Goal: Information Seeking & Learning: Learn about a topic

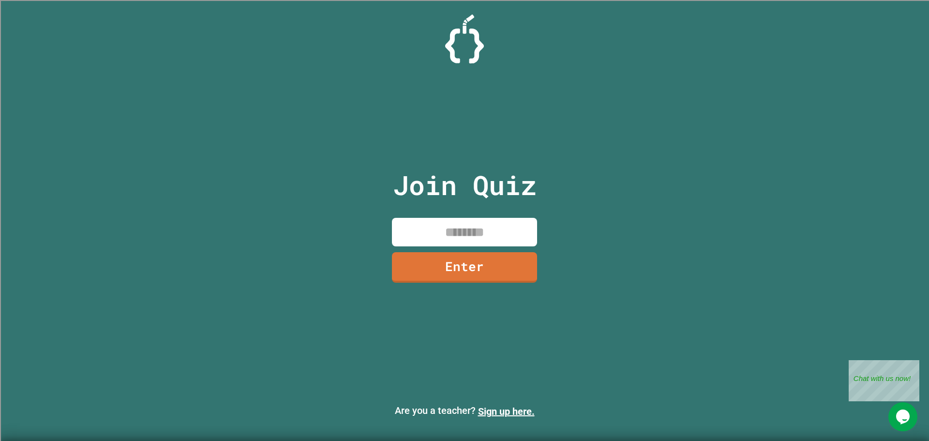
click at [469, 201] on p "Join Quiz" at bounding box center [465, 185] width 144 height 40
click at [476, 219] on input at bounding box center [464, 232] width 145 height 29
type input "********"
click at [464, 272] on link "Enter" at bounding box center [464, 267] width 145 height 30
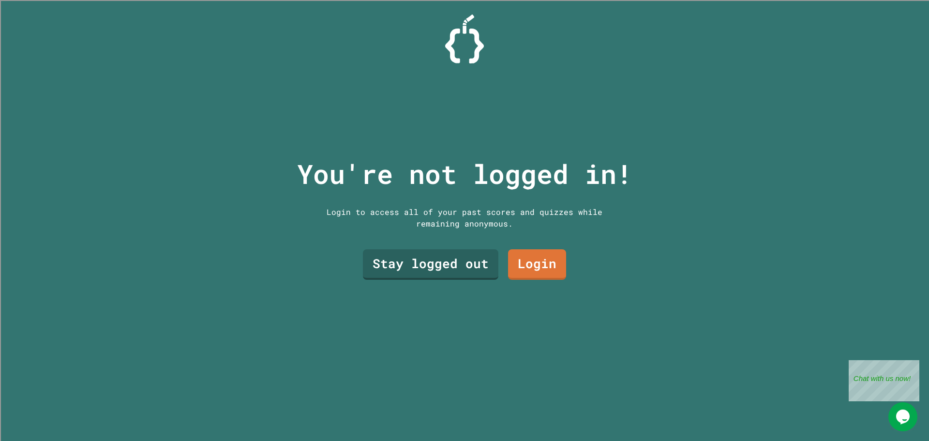
click at [424, 258] on link "Stay logged out" at bounding box center [430, 264] width 135 height 30
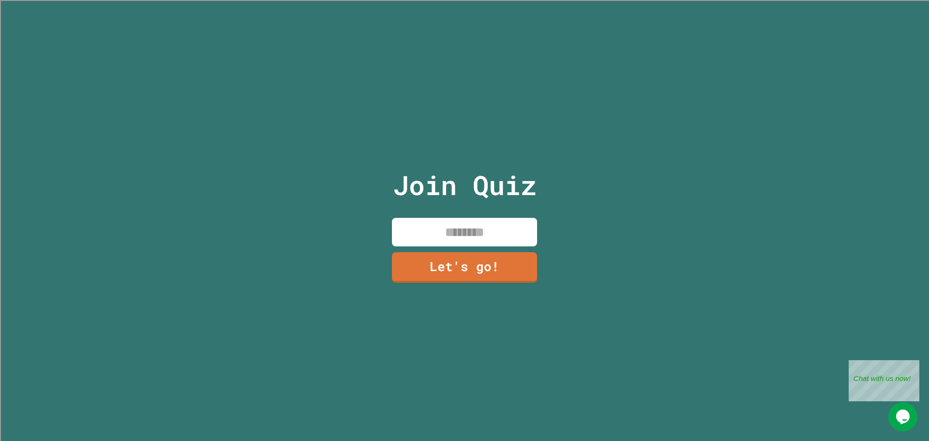
click at [495, 232] on input at bounding box center [464, 232] width 145 height 29
type input "******"
click at [475, 278] on link "Let's go!" at bounding box center [464, 267] width 145 height 30
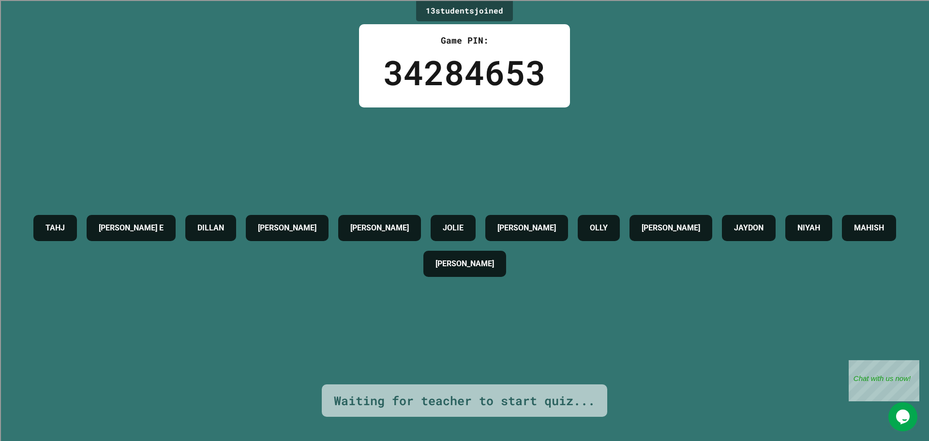
drag, startPoint x: 342, startPoint y: 73, endPoint x: 377, endPoint y: 80, distance: 35.2
click at [350, 88] on div "13 student s joined Game PIN: 34284653 [PERSON_NAME] E [PERSON_NAME] [PERSON_NA…" at bounding box center [464, 220] width 929 height 441
drag, startPoint x: 402, startPoint y: 77, endPoint x: 390, endPoint y: 97, distance: 23.5
click at [390, 97] on div "34284653" at bounding box center [464, 72] width 163 height 51
drag, startPoint x: 335, startPoint y: 212, endPoint x: 334, endPoint y: 189, distance: 23.2
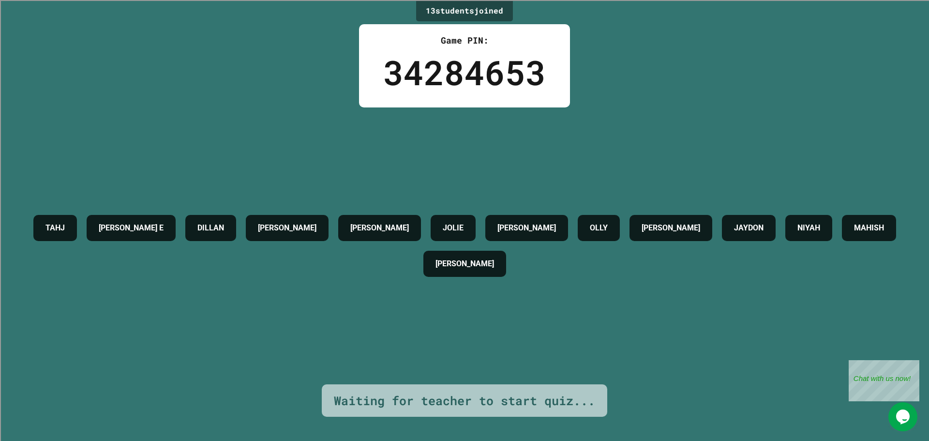
click at [316, 222] on h4 "[PERSON_NAME]" at bounding box center [287, 228] width 59 height 12
drag, startPoint x: 296, startPoint y: 175, endPoint x: 291, endPoint y: 175, distance: 5.8
click at [291, 175] on div "[PERSON_NAME] E [PERSON_NAME] [PERSON_NAME] [PERSON_NAME] OLLY [PERSON_NAME] JA…" at bounding box center [464, 245] width 880 height 277
click at [311, 74] on div "13 student s joined Game PIN: 34284653 [PERSON_NAME] E [PERSON_NAME] [PERSON_NA…" at bounding box center [464, 220] width 929 height 441
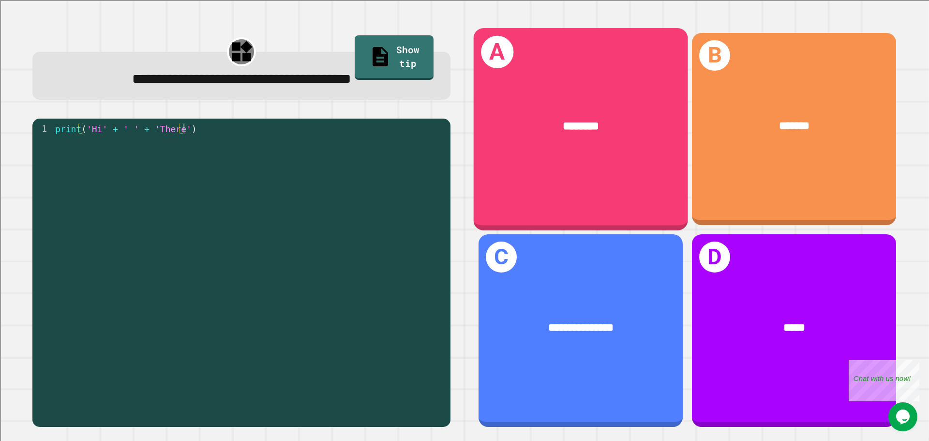
click at [565, 166] on div "A ********" at bounding box center [580, 129] width 214 height 202
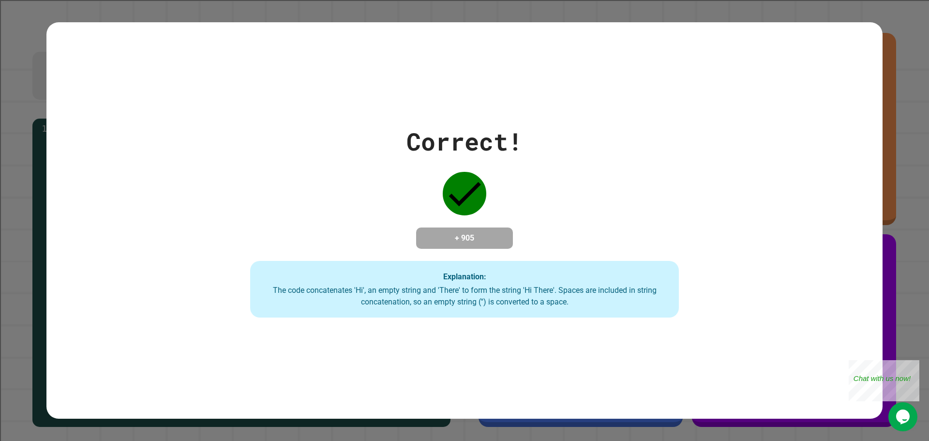
click at [549, 156] on div "Correct! + 905 Explanation: The code concatenates 'Hi', an empty string and 'Th…" at bounding box center [464, 220] width 612 height 194
click at [531, 191] on div "Correct! + 905 Explanation: The code concatenates 'Hi', an empty string and 'Th…" at bounding box center [464, 220] width 612 height 194
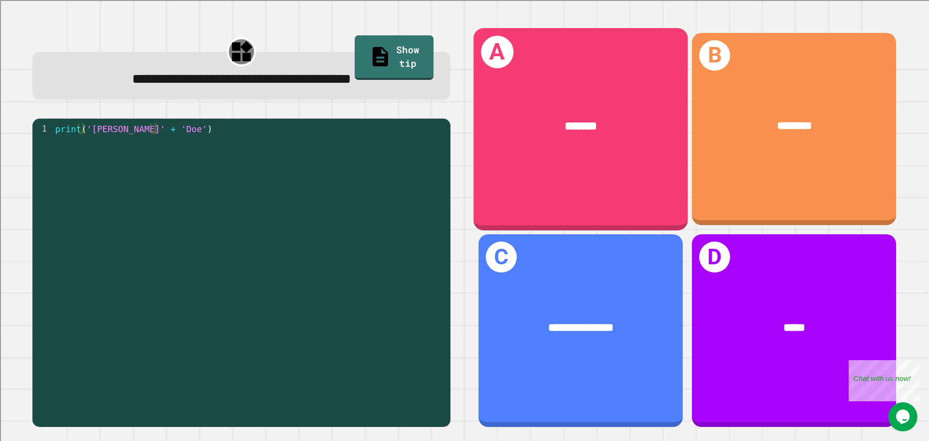
click at [622, 153] on div "*******" at bounding box center [580, 126] width 214 height 65
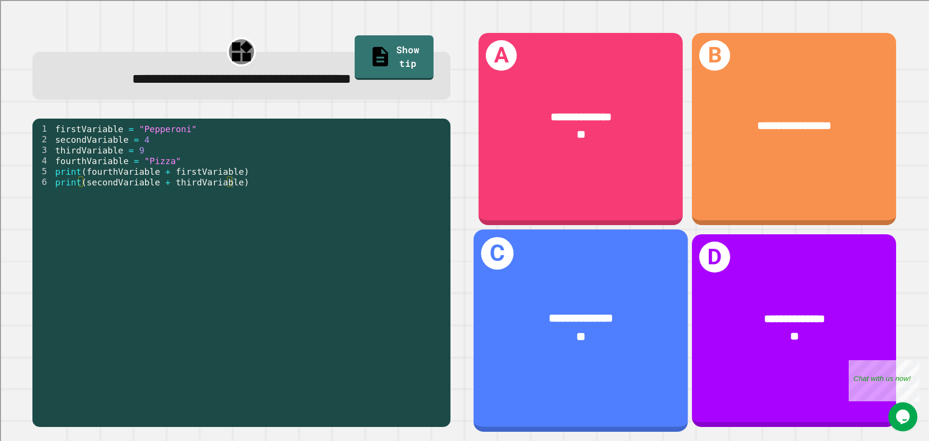
click at [622, 310] on div "**********" at bounding box center [580, 319] width 167 height 18
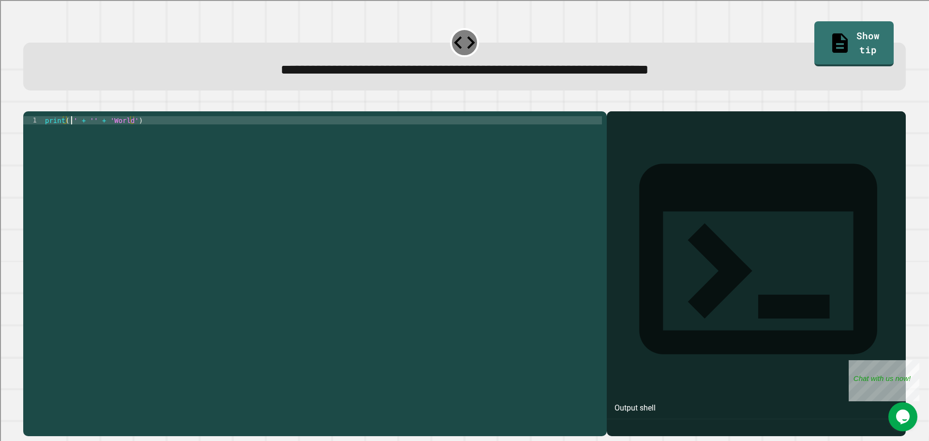
click at [72, 135] on div "print ( '' + '' + 'World' )" at bounding box center [322, 264] width 559 height 296
click at [108, 133] on div "print ( 'Hello' + '' + 'World' )" at bounding box center [322, 264] width 559 height 296
type textarea "**********"
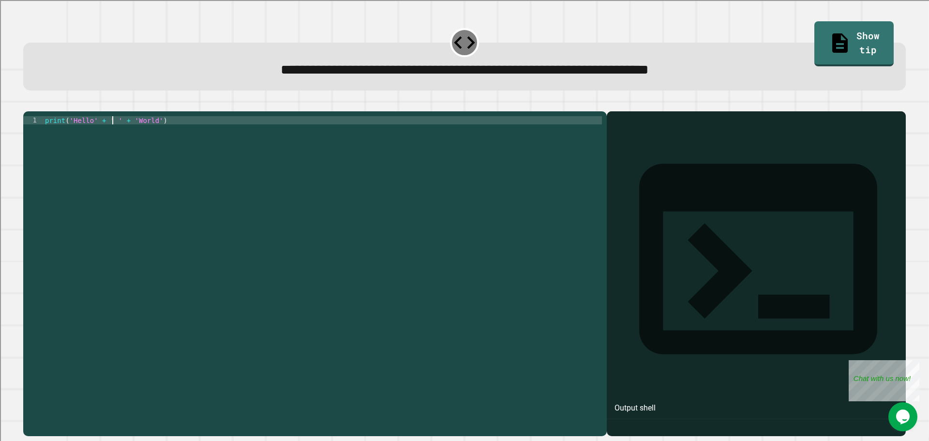
click at [28, 103] on icon "button" at bounding box center [28, 103] width 0 height 0
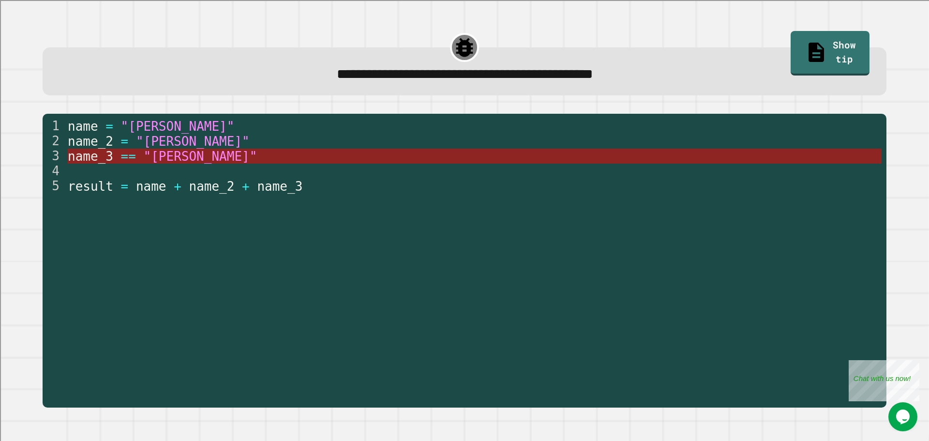
click at [107, 158] on span "name_3" at bounding box center [90, 156] width 45 height 15
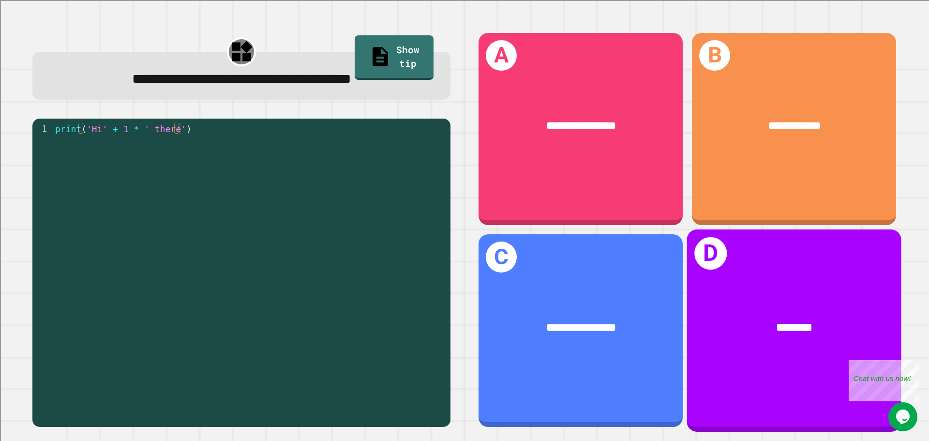
click at [722, 296] on div "********" at bounding box center [794, 328] width 214 height 65
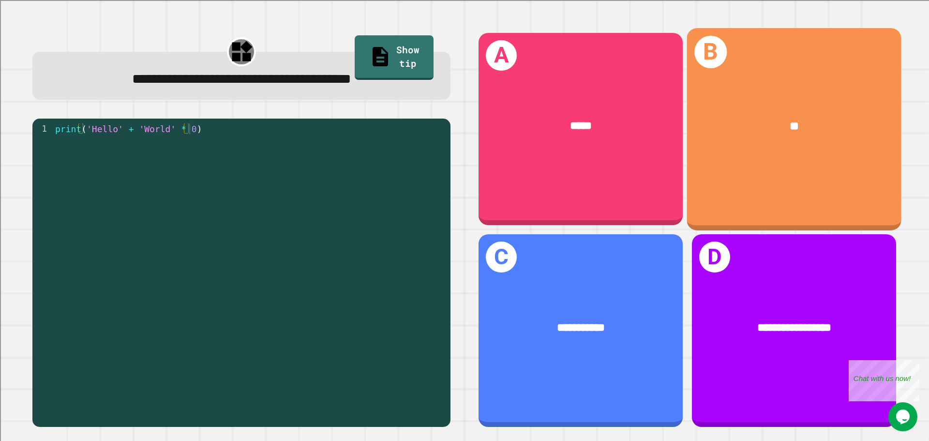
click at [742, 126] on div "**" at bounding box center [793, 126] width 167 height 18
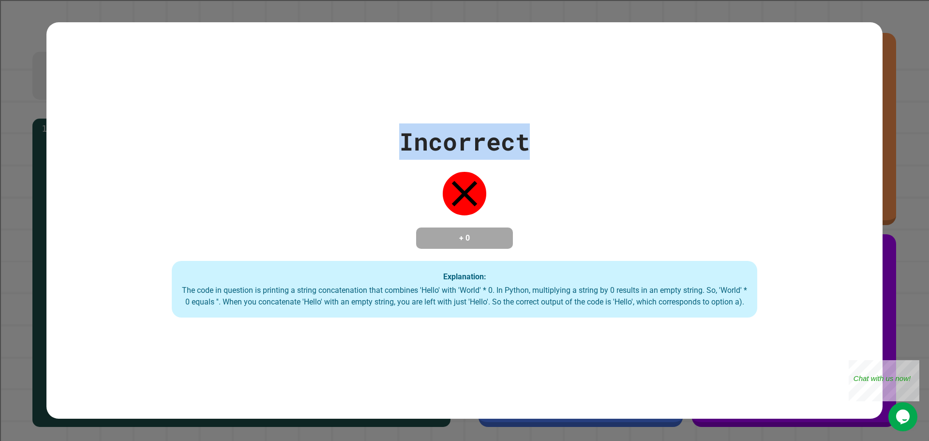
drag, startPoint x: 384, startPoint y: 110, endPoint x: 544, endPoint y: 133, distance: 161.8
click at [553, 135] on div "Incorrect + 0 Explanation: The code in question is printing a string concatenat…" at bounding box center [464, 220] width 836 height 194
click at [518, 123] on div "Incorrect" at bounding box center [464, 141] width 131 height 36
drag, startPoint x: 431, startPoint y: 129, endPoint x: 577, endPoint y: 122, distance: 146.2
click at [577, 123] on div "Incorrect + 0 Explanation: The code in question is printing a string concatenat…" at bounding box center [464, 220] width 836 height 194
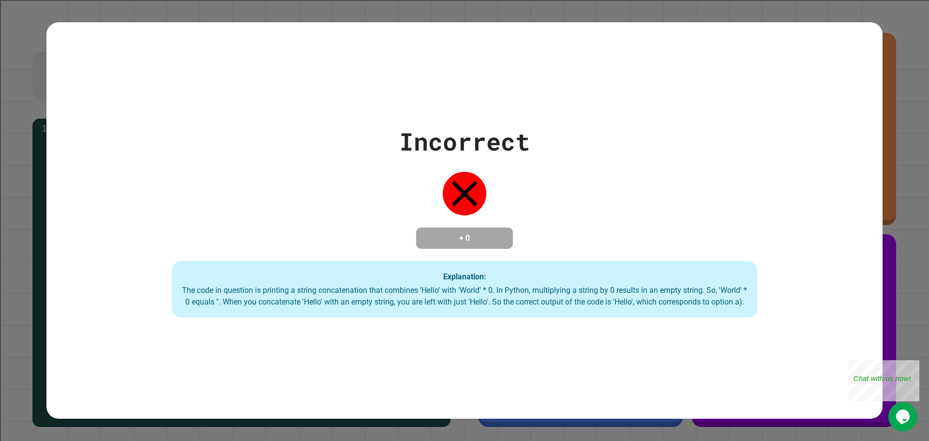
click at [93, 74] on div "Incorrect + 0 Explanation: The code in question is printing a string concatenat…" at bounding box center [464, 220] width 836 height 397
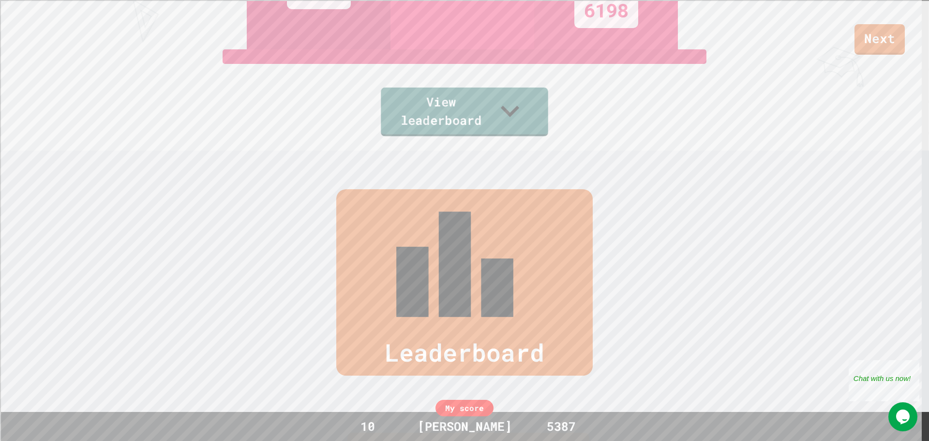
scroll to position [444, 0]
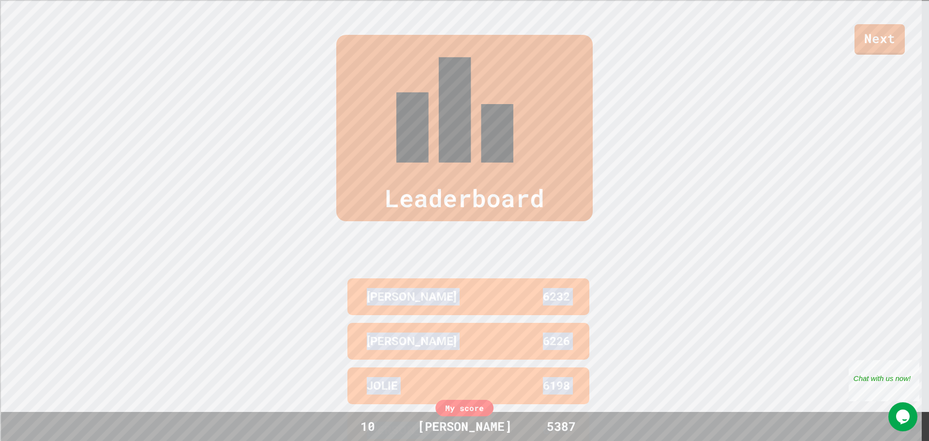
drag, startPoint x: 568, startPoint y: 293, endPoint x: 768, endPoint y: 262, distance: 202.5
click at [768, 262] on div "Leaderboard [PERSON_NAME] 6232 [PERSON_NAME] 6226 JOLIE 6198 [PERSON_NAME] 6179…" at bounding box center [464, 265] width 929 height 539
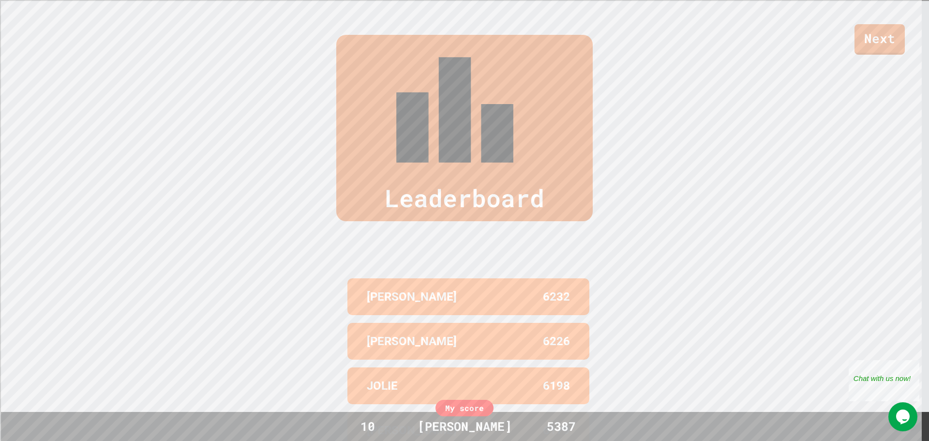
click at [720, 287] on div "Leaderboard [PERSON_NAME] 6232 [PERSON_NAME] 6226 JOLIE 6198 [PERSON_NAME] 6179…" at bounding box center [464, 265] width 929 height 539
click at [579, 412] on div "[PERSON_NAME] 6179" at bounding box center [468, 430] width 242 height 37
drag, startPoint x: 546, startPoint y: 303, endPoint x: 581, endPoint y: 300, distance: 35.5
click at [575, 412] on div "[PERSON_NAME] 6179" at bounding box center [468, 430] width 242 height 37
click at [588, 298] on div "Leaderboard [PERSON_NAME] 6232 [PERSON_NAME] 6226 JOLIE 6198 [PERSON_NAME] 6179…" at bounding box center [464, 265] width 929 height 539
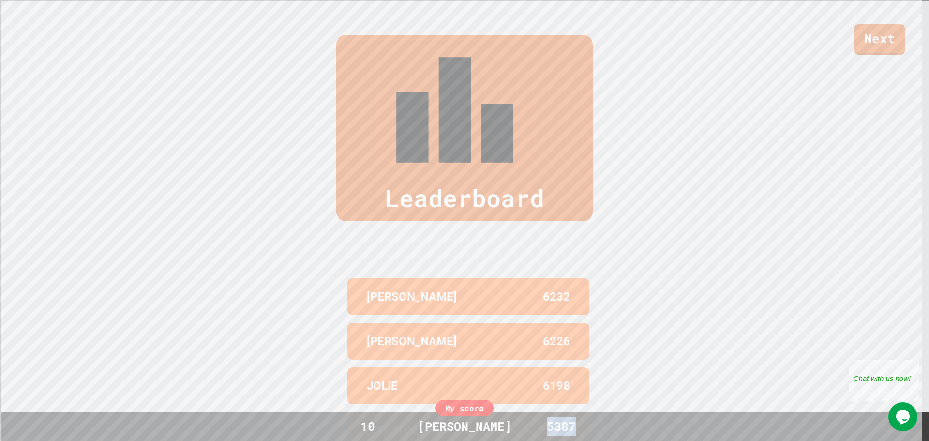
drag, startPoint x: 568, startPoint y: 422, endPoint x: 584, endPoint y: 418, distance: 16.3
click at [584, 418] on div "5387" at bounding box center [561, 426] width 73 height 18
click at [641, 313] on div "Leaderboard [PERSON_NAME] 6232 [PERSON_NAME] 6226 JOLIE 6198 [PERSON_NAME] 6179…" at bounding box center [464, 265] width 929 height 539
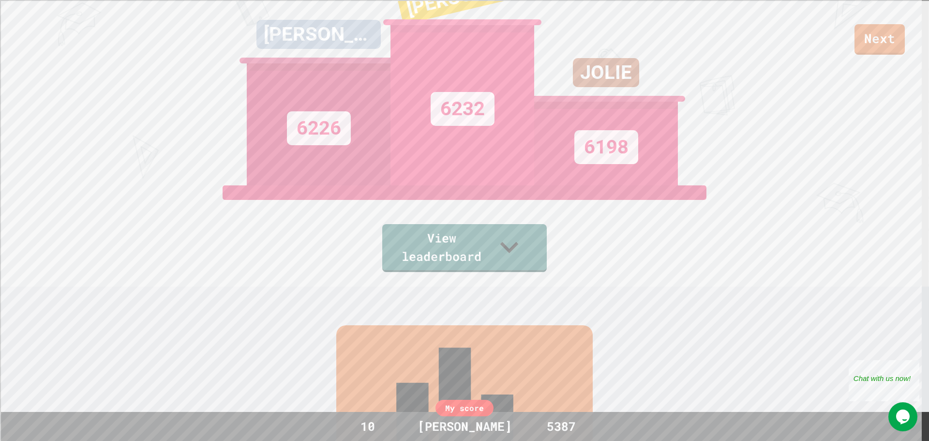
click at [876, 53] on link "Next" at bounding box center [879, 39] width 50 height 30
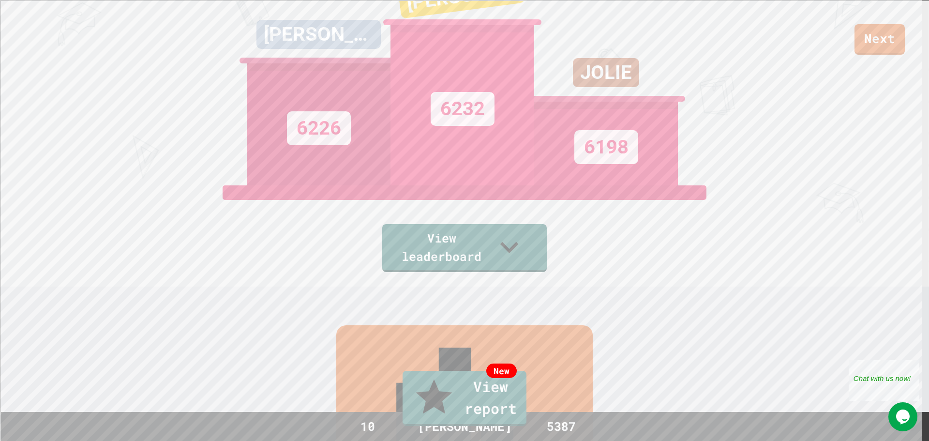
drag, startPoint x: 475, startPoint y: 177, endPoint x: 474, endPoint y: 203, distance: 26.1
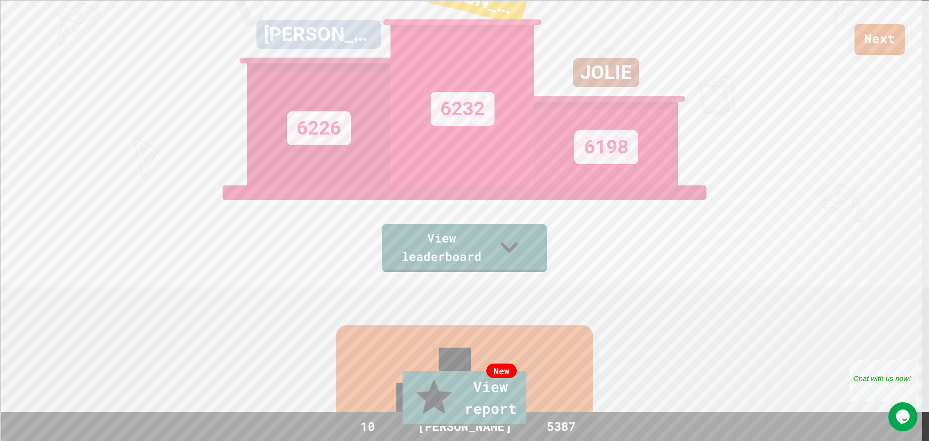
drag, startPoint x: 468, startPoint y: 291, endPoint x: 466, endPoint y: 278, distance: 13.1
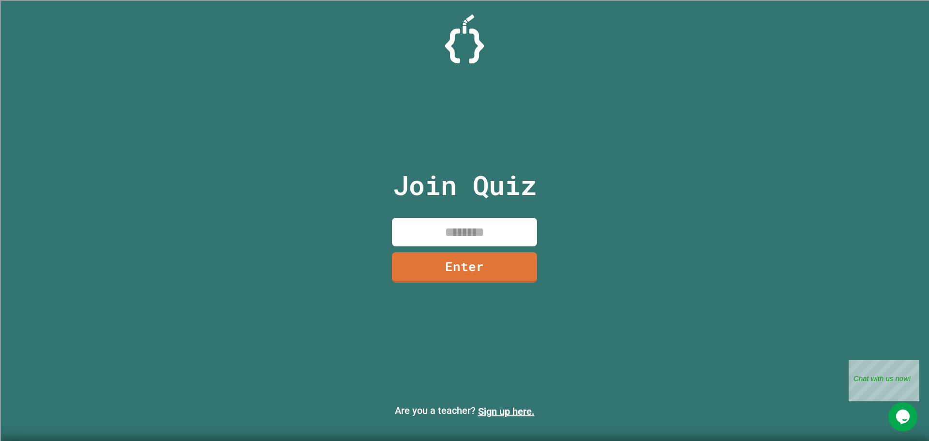
click at [456, 236] on input at bounding box center [464, 232] width 145 height 29
type input "********"
click at [463, 265] on link "Enter" at bounding box center [464, 267] width 145 height 30
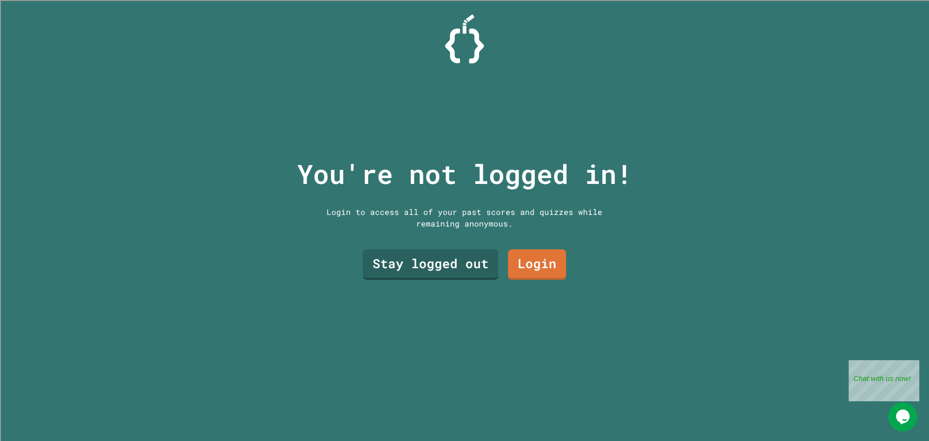
click at [445, 249] on link "Stay logged out" at bounding box center [430, 264] width 135 height 30
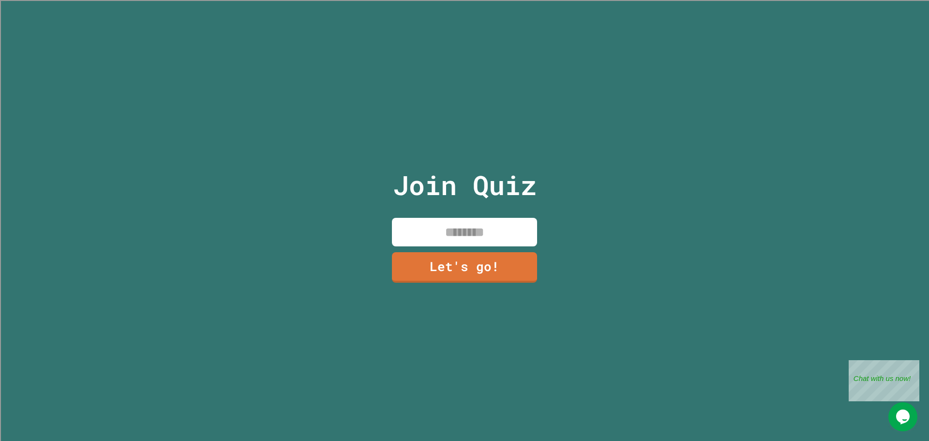
click at [463, 235] on input at bounding box center [464, 232] width 145 height 29
type input "******"
click at [483, 258] on link "Let's go!" at bounding box center [464, 267] width 145 height 30
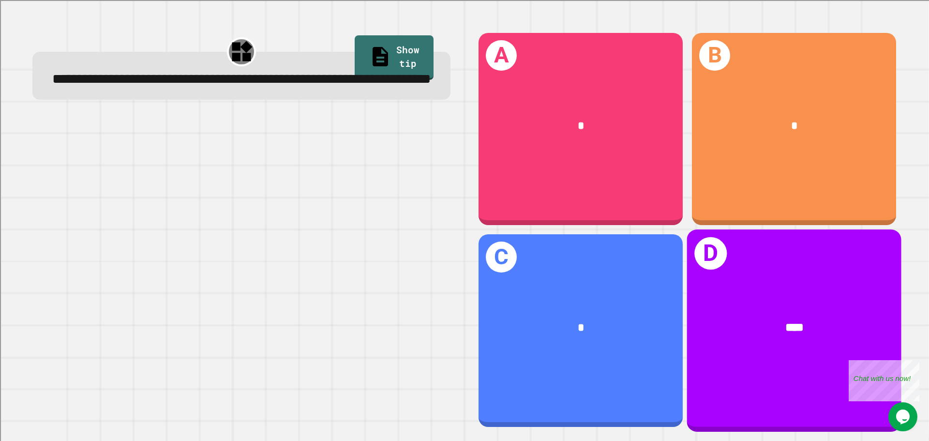
click at [687, 337] on div "****" at bounding box center [794, 328] width 214 height 65
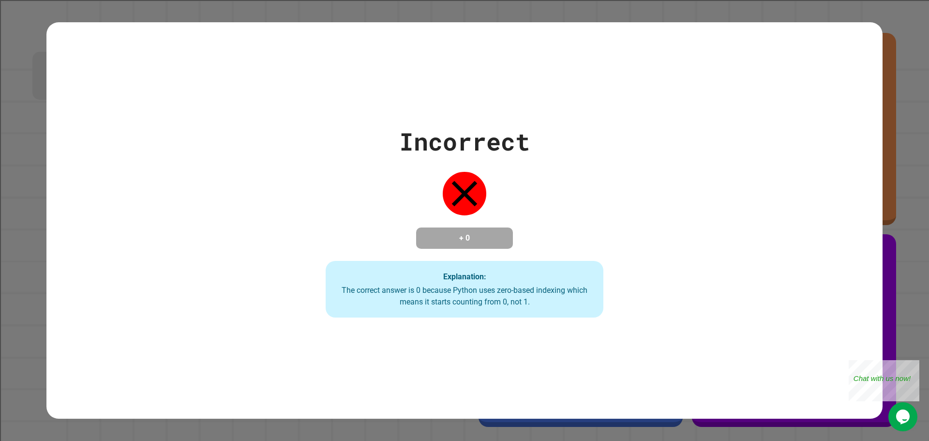
click at [614, 337] on div "Incorrect + 0 Explanation: The correct answer is 0 because Python uses zero-bas…" at bounding box center [464, 220] width 836 height 397
click at [396, 310] on div "Explanation: The correct answer is 0 because Python uses zero-based indexing wh…" at bounding box center [464, 289] width 278 height 57
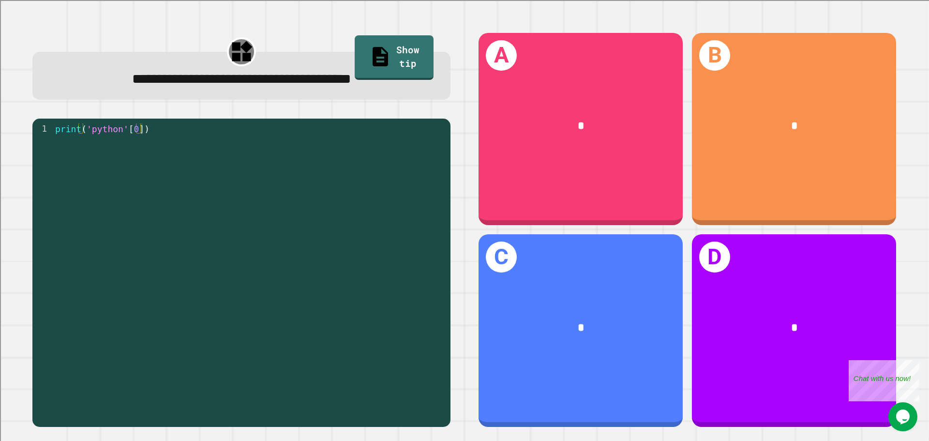
click at [586, 109] on div "*" at bounding box center [580, 126] width 204 height 62
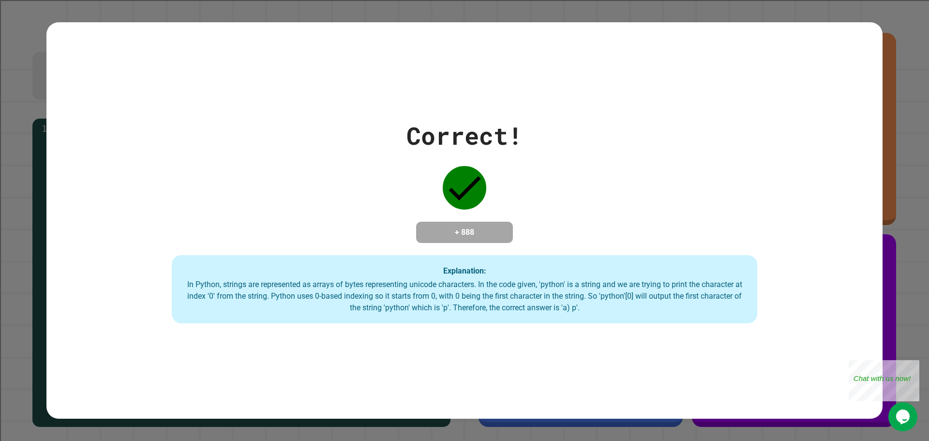
click at [576, 162] on div "Correct! + 888 Explanation: In Python, strings are represented as arrays of byt…" at bounding box center [464, 221] width 836 height 206
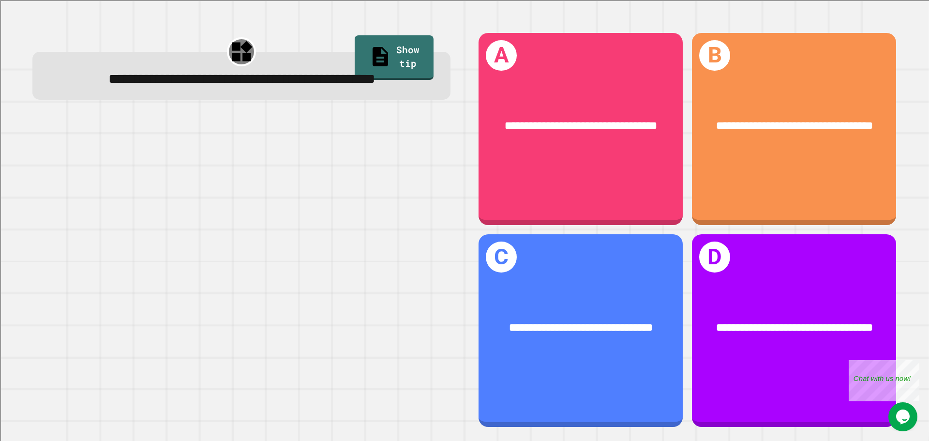
click at [777, 155] on div "**********" at bounding box center [794, 126] width 204 height 62
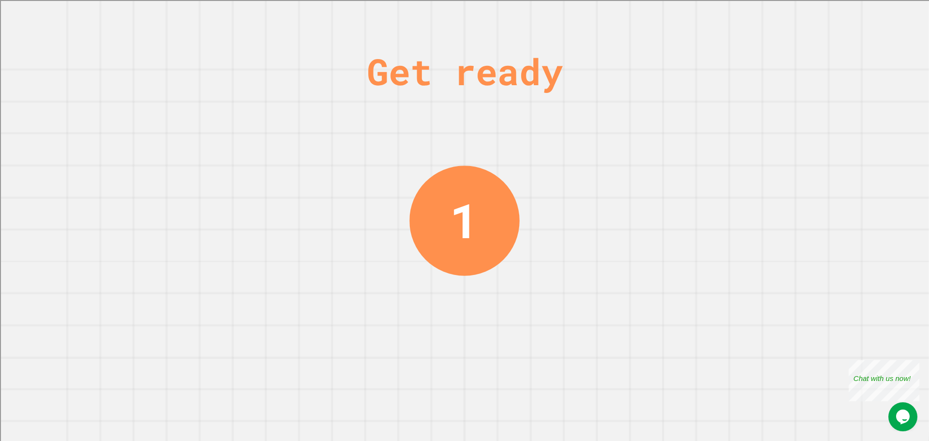
click at [347, 318] on div "Get ready 1" at bounding box center [464, 220] width 929 height 441
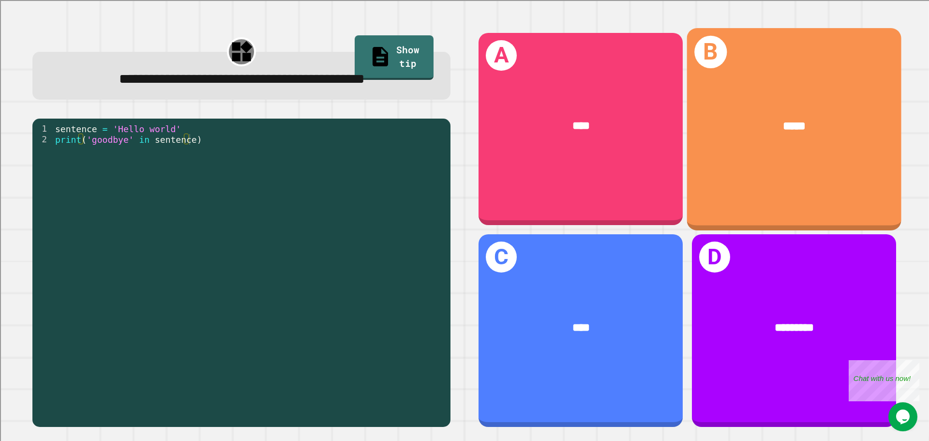
click at [759, 149] on div "*****" at bounding box center [794, 126] width 214 height 65
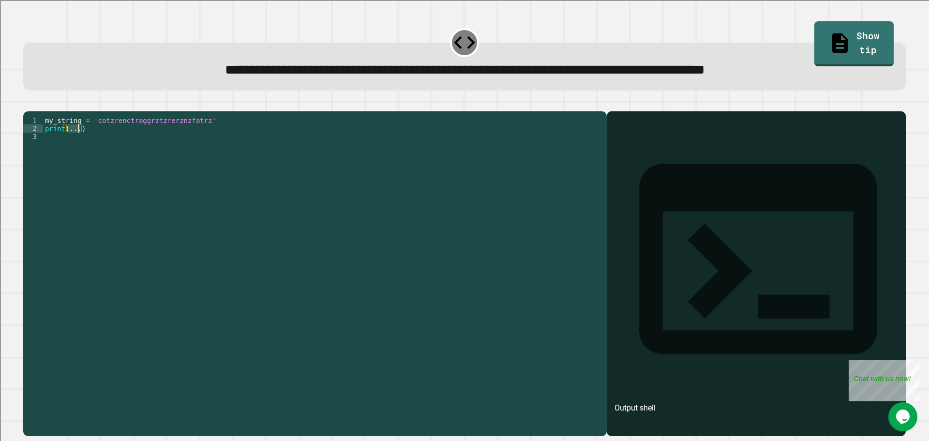
drag, startPoint x: 68, startPoint y: 146, endPoint x: 77, endPoint y: 147, distance: 9.2
click at [77, 147] on div "my_string = 'cotzrenctraggrztzrerznzfatrz' print ( ... )" at bounding box center [322, 264] width 559 height 296
click at [110, 175] on div "my_string = 'cotzrenctraggrztzrerznzfatrz' print ( in "trz" )" at bounding box center [322, 264] width 559 height 296
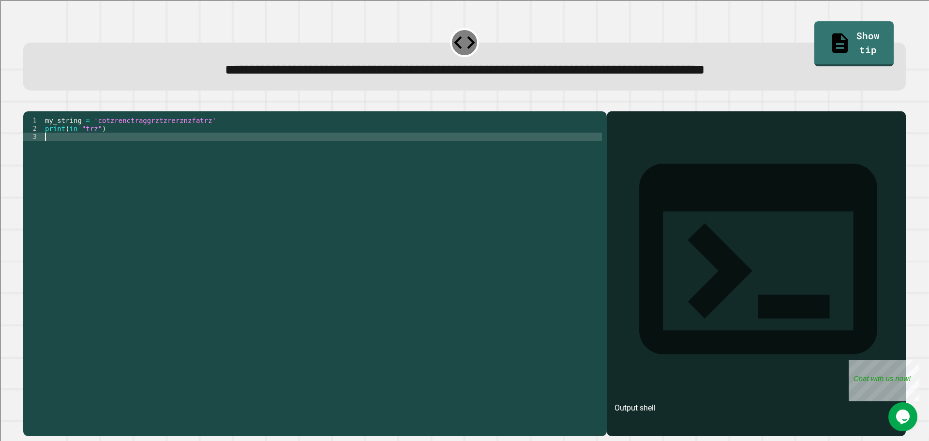
scroll to position [0, 0]
click at [109, 134] on div "my_string = 'cotzrenctraggrztzrerznzfatrz' print ( in "trz" )" at bounding box center [322, 264] width 559 height 296
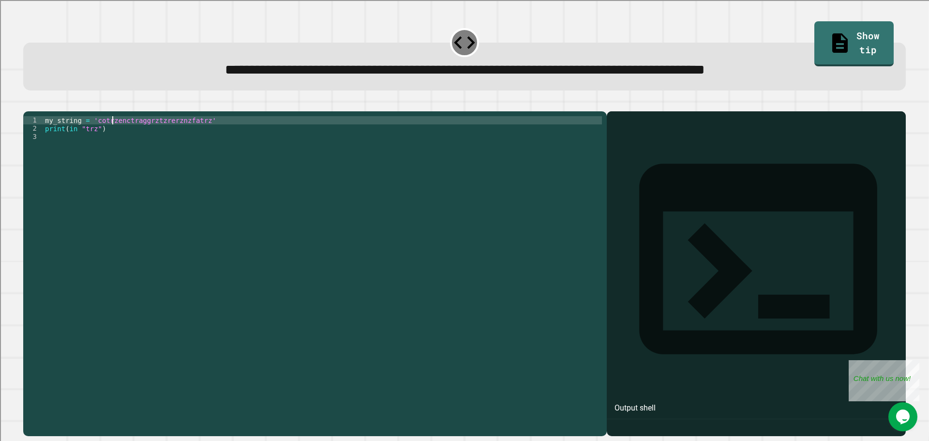
scroll to position [0, 4]
click at [28, 103] on button "button" at bounding box center [28, 103] width 0 height 0
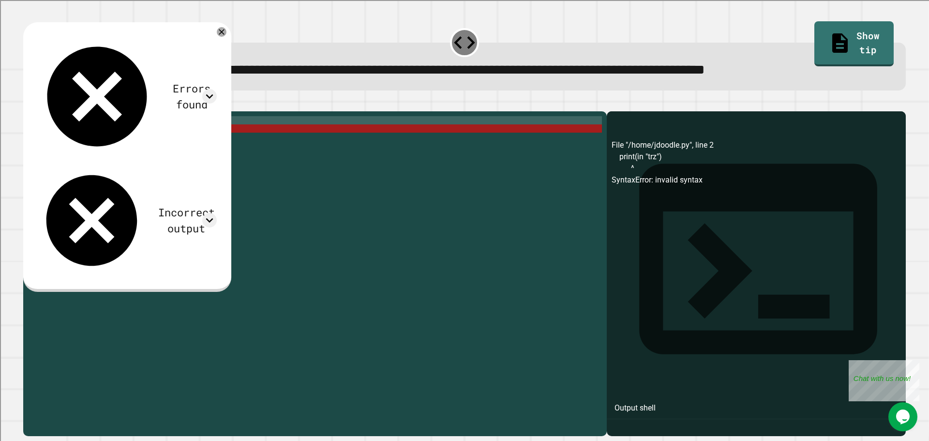
click at [97, 147] on div "my_string = 'cotrzenctraggrztzrerznzfatrz' print ( in "trz" )" at bounding box center [322, 264] width 559 height 296
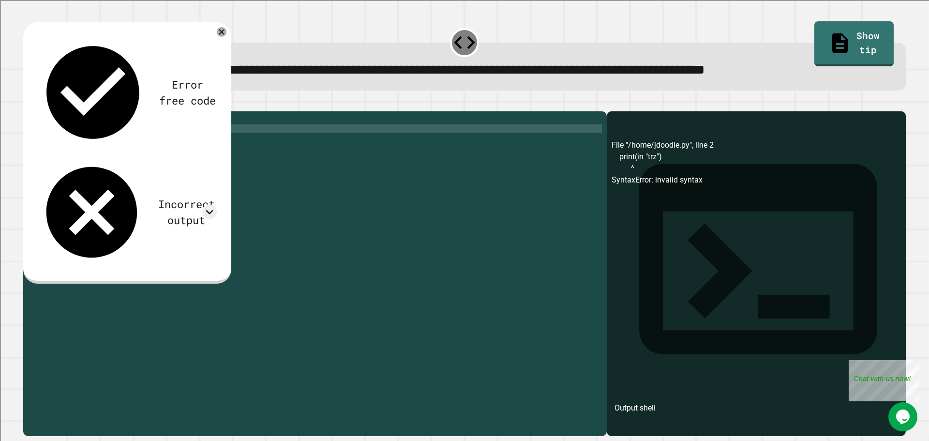
scroll to position [0, 2]
click at [28, 103] on button "button" at bounding box center [28, 103] width 0 height 0
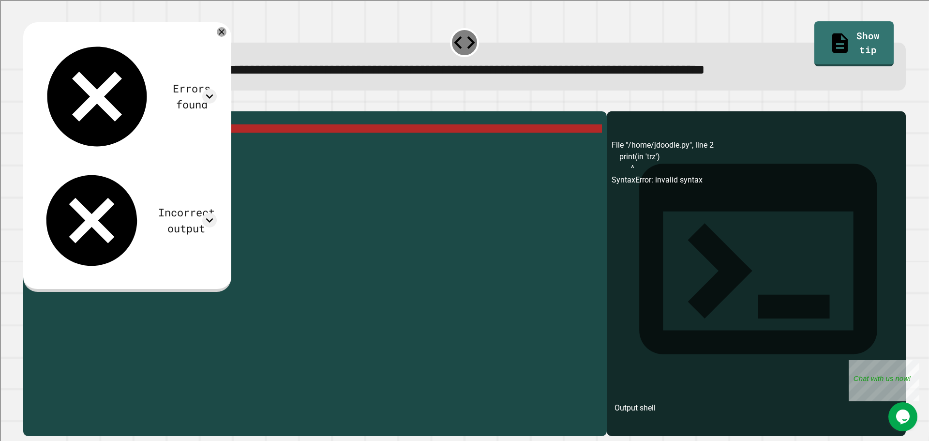
click at [70, 145] on div "my_string = 'cotrzenctraggrztzrerznzfatrz' print ( in 'trz' )" at bounding box center [322, 264] width 559 height 296
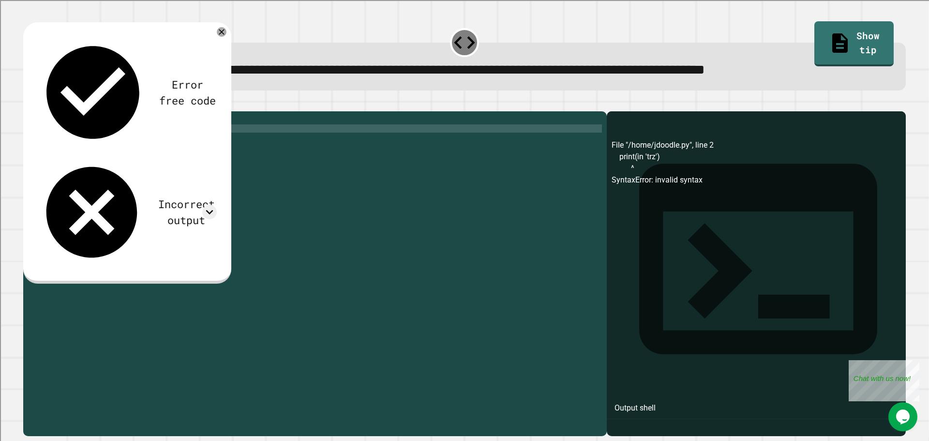
scroll to position [0, 1]
click at [582, 72] on span "**********" at bounding box center [465, 70] width 480 height 14
drag, startPoint x: 582, startPoint y: 72, endPoint x: 587, endPoint y: 74, distance: 5.5
click at [584, 72] on span "**********" at bounding box center [465, 70] width 480 height 14
copy span "**********"
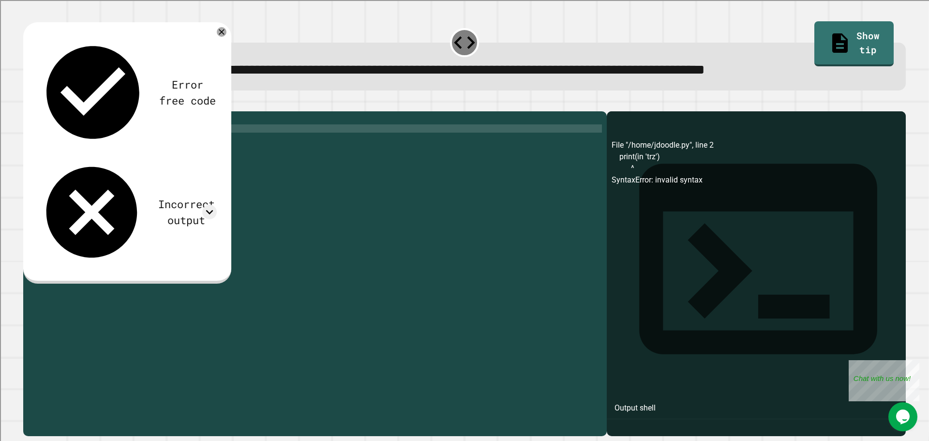
click at [67, 146] on div "my_string = 'cotrzenctraggrztzrerznzfatrz' print ( In 'trz' )" at bounding box center [322, 264] width 559 height 296
paste textarea "**********"
click at [28, 103] on icon "button" at bounding box center [28, 103] width 0 height 0
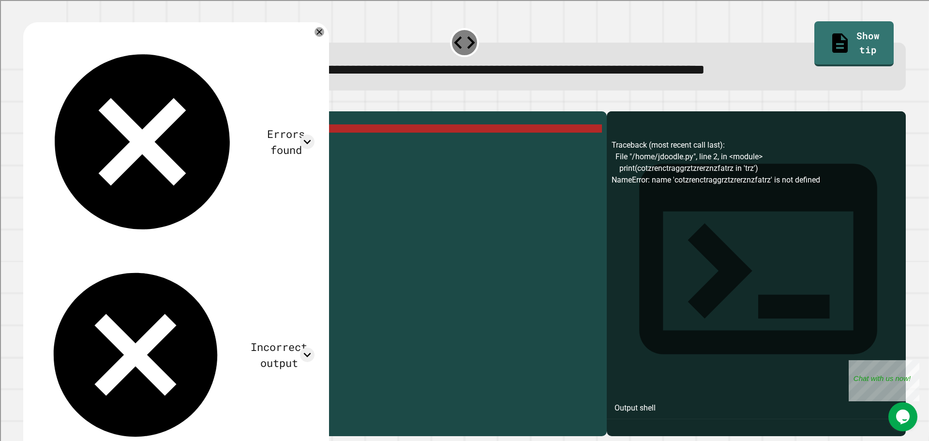
click at [187, 145] on div "my_string = 'cotrzenctraggrztzrerznzfatrz' print ( cotzrenctraggrztzrerznzfatrz…" at bounding box center [322, 264] width 559 height 296
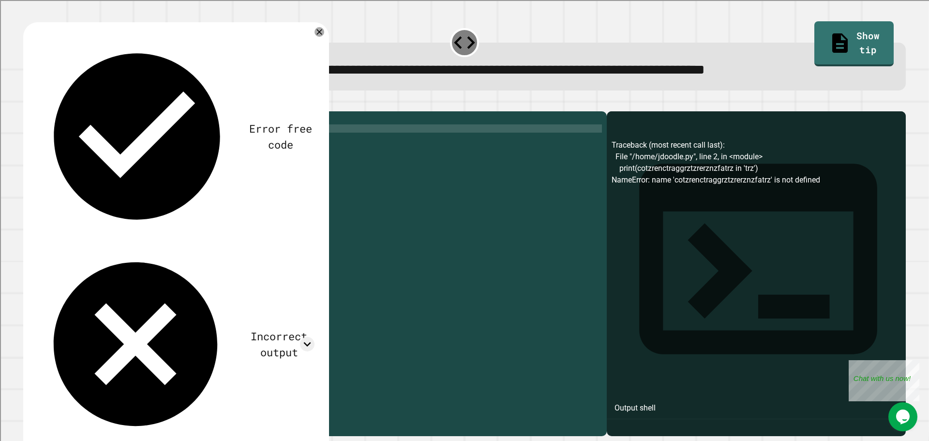
scroll to position [0, 3]
click at [85, 147] on div "my_string = 'cotrzenctraggrztzrerznzfatrz' print ( 'trz' )" at bounding box center [322, 264] width 559 height 296
paste textarea "**********"
click at [100, 136] on div "my_string = 'cotrzenctraggrztzrerznzfatrz' print ( 'trz' in cotzrenctraggrztzre…" at bounding box center [322, 264] width 559 height 296
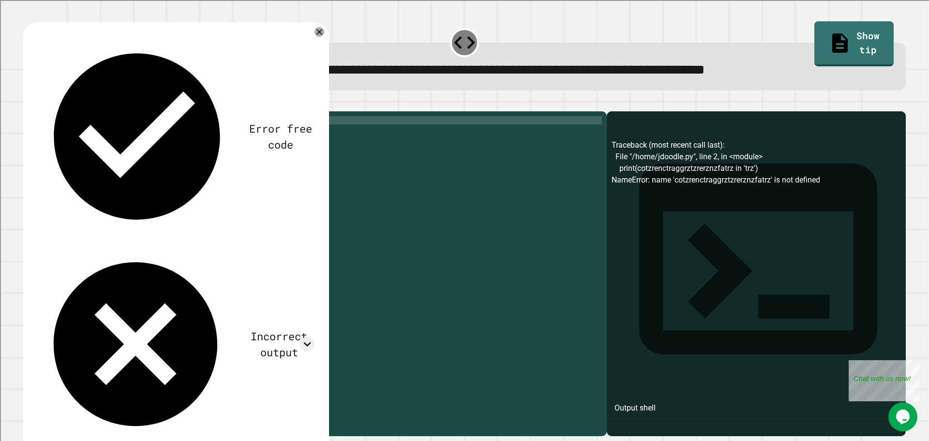
click at [100, 136] on div "my_string = 'cotrzenctraggrztzrerznzfatrz' print ( 'trz' in cotzrenctraggrztzre…" at bounding box center [322, 264] width 559 height 296
paste textarea "Cursor at row 1"
click at [28, 103] on icon "button" at bounding box center [28, 103] width 0 height 0
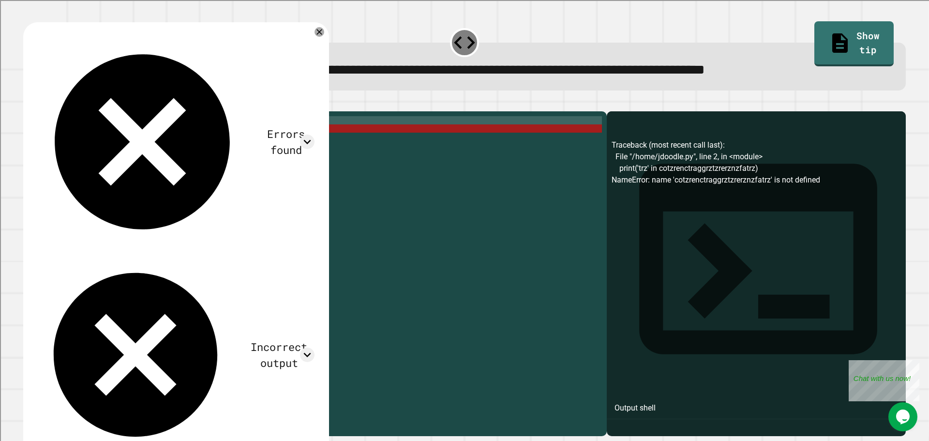
click at [103, 144] on div "my_string = 'cotzrenctraggrztzrerznzfatrz' print ( 'trz' in cotzrenctraggrztzre…" at bounding box center [322, 264] width 559 height 296
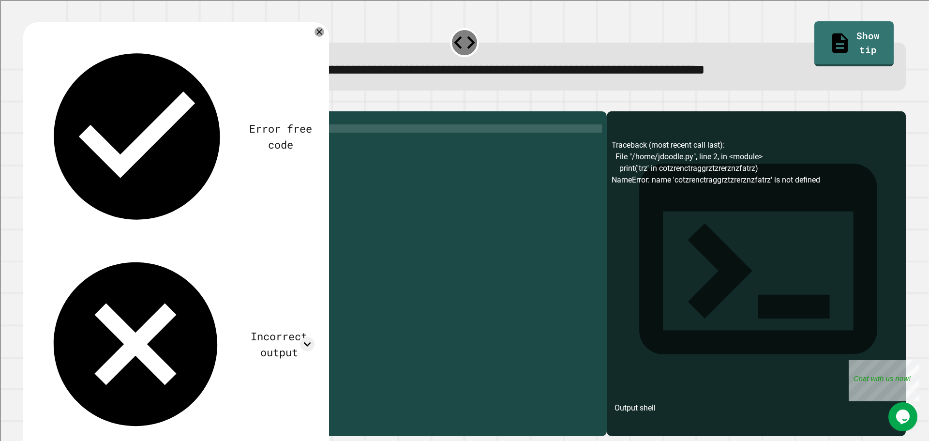
click at [37, 109] on icon "button" at bounding box center [34, 109] width 5 height 7
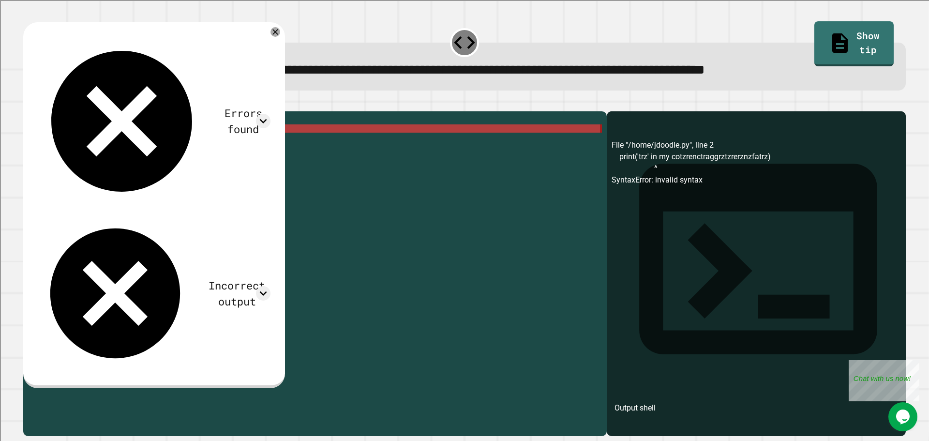
drag, startPoint x: 119, startPoint y: 142, endPoint x: 202, endPoint y: 152, distance: 83.3
click at [202, 152] on div "my_string = 'cotzrenctraggrztzrerznzfatrz' print ( 'trz' in my cotzrenctraggrzt…" at bounding box center [322, 264] width 559 height 296
click at [205, 144] on div "my_string = 'cotzrenctraggrztzrerznzfatrz' print ( 'trz' in my cotzrenctraggrzt…" at bounding box center [322, 256] width 559 height 280
click at [205, 144] on div "my_string = 'cotzrenctraggrztzrerznzfatrz' print ( 'trz' in my cotzrenctraggrzt…" at bounding box center [322, 264] width 559 height 296
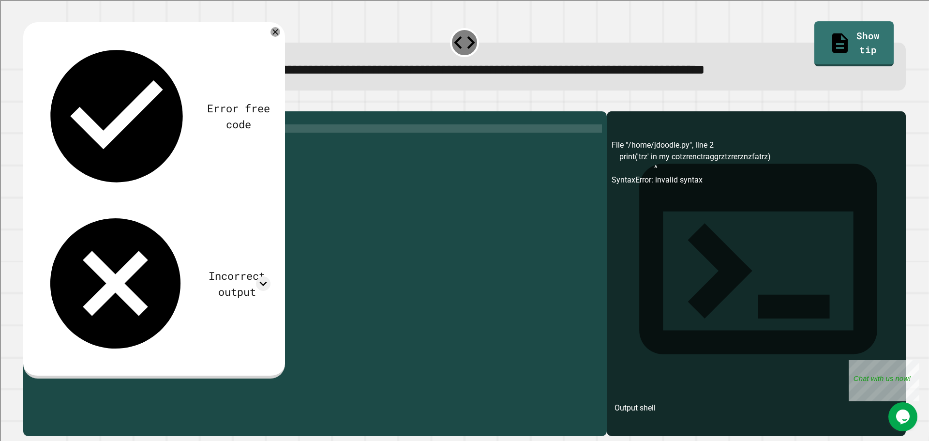
scroll to position [0, 6]
type textarea "**********"
click at [28, 103] on icon "button" at bounding box center [28, 103] width 0 height 0
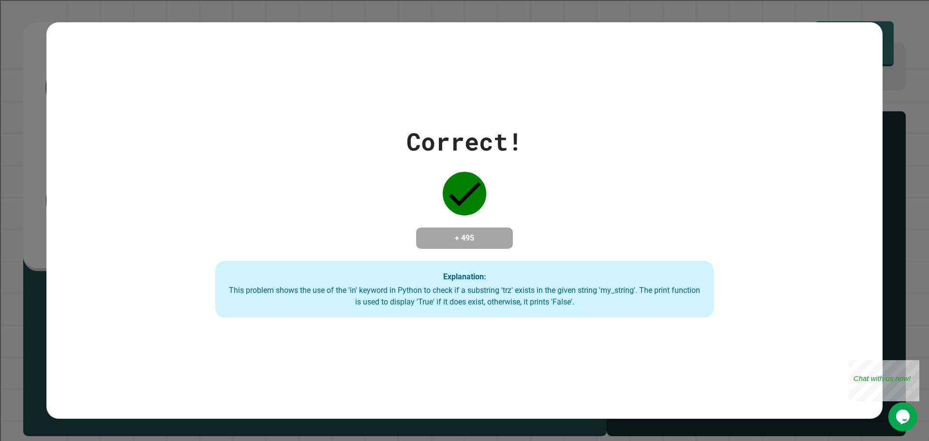
click at [435, 165] on div "Correct! + 495 Explanation: This problem shows the use of the 'in' keyword in P…" at bounding box center [464, 220] width 711 height 194
drag, startPoint x: 456, startPoint y: 237, endPoint x: 479, endPoint y: 237, distance: 23.7
click at [479, 237] on h4 "+ 495" at bounding box center [464, 238] width 77 height 12
drag, startPoint x: 610, startPoint y: 125, endPoint x: 596, endPoint y: 129, distance: 14.5
click at [606, 126] on div "Correct! + 495 Explanation: This problem shows the use of the 'in' keyword in P…" at bounding box center [464, 220] width 711 height 194
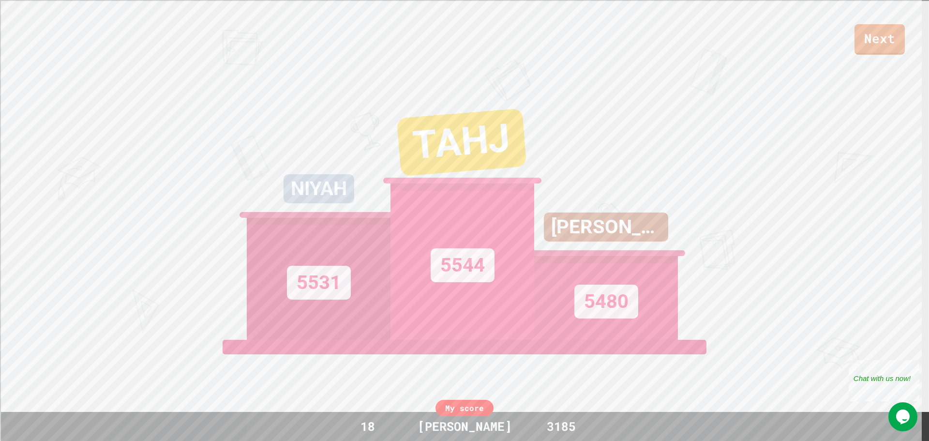
drag, startPoint x: 401, startPoint y: 423, endPoint x: 400, endPoint y: 396, distance: 27.1
click at [401, 423] on div "18" at bounding box center [367, 426] width 73 height 18
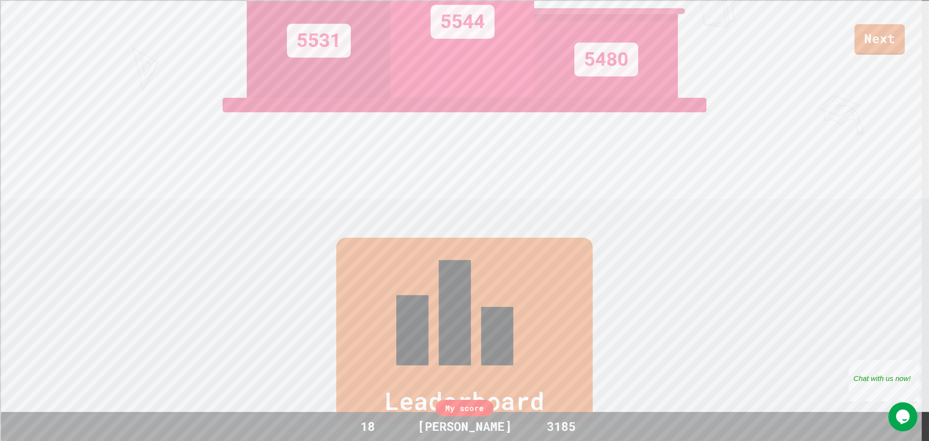
scroll to position [444, 0]
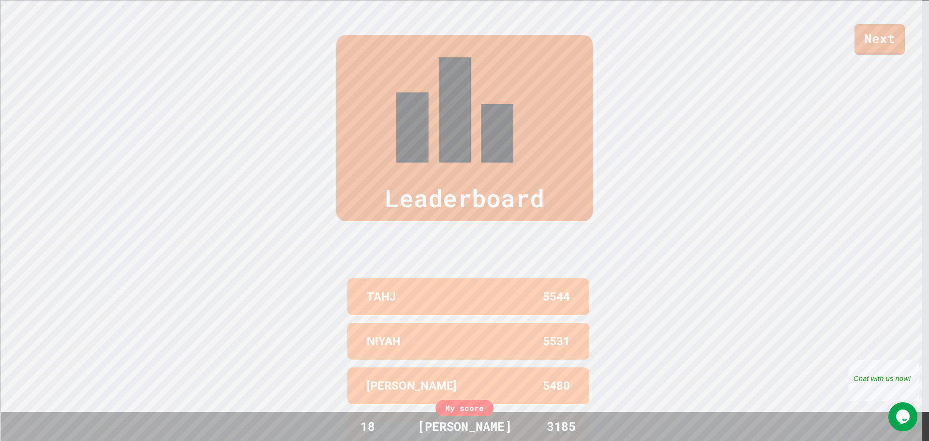
drag, startPoint x: 335, startPoint y: 304, endPoint x: 725, endPoint y: 297, distance: 390.4
click at [670, 297] on div "Leaderboard TAHJ 5544 NIYAH 5531 [PERSON_NAME] 5480 [PERSON_NAME] 5471 SARJINA …" at bounding box center [464, 265] width 929 height 539
click at [786, 151] on div "Leaderboard TAHJ 5544 NIYAH 5531 [PERSON_NAME] 5480 [PERSON_NAME] 5471 SARJINA …" at bounding box center [464, 265] width 929 height 539
click at [880, 36] on link "Next" at bounding box center [879, 39] width 50 height 32
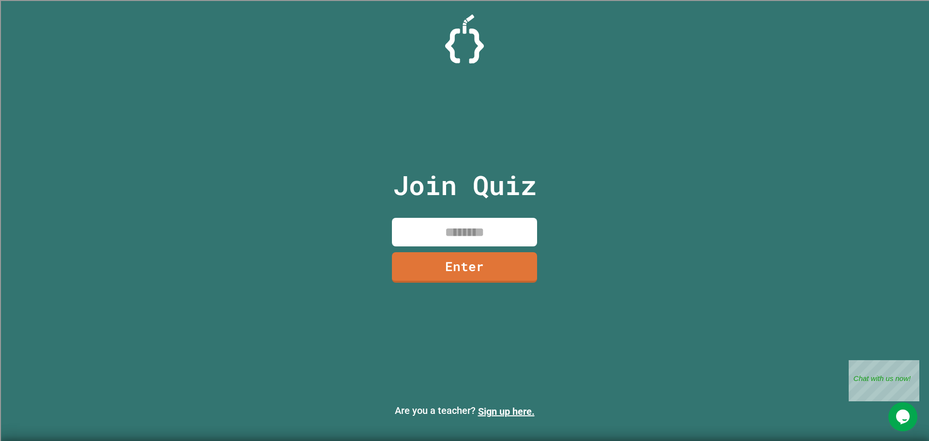
click at [465, 232] on input at bounding box center [464, 232] width 145 height 29
